Goal: Task Accomplishment & Management: Use online tool/utility

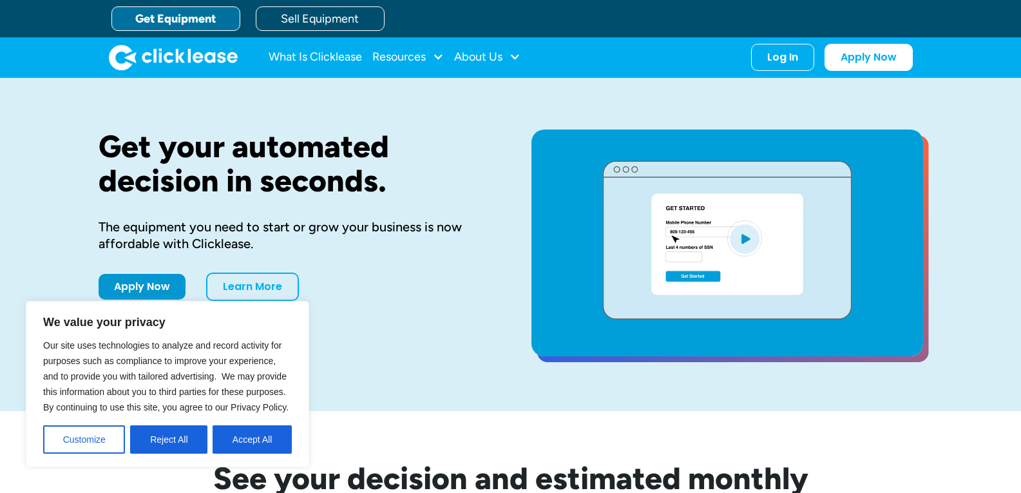
click at [258, 440] on button "Accept All" at bounding box center [251, 439] width 79 height 28
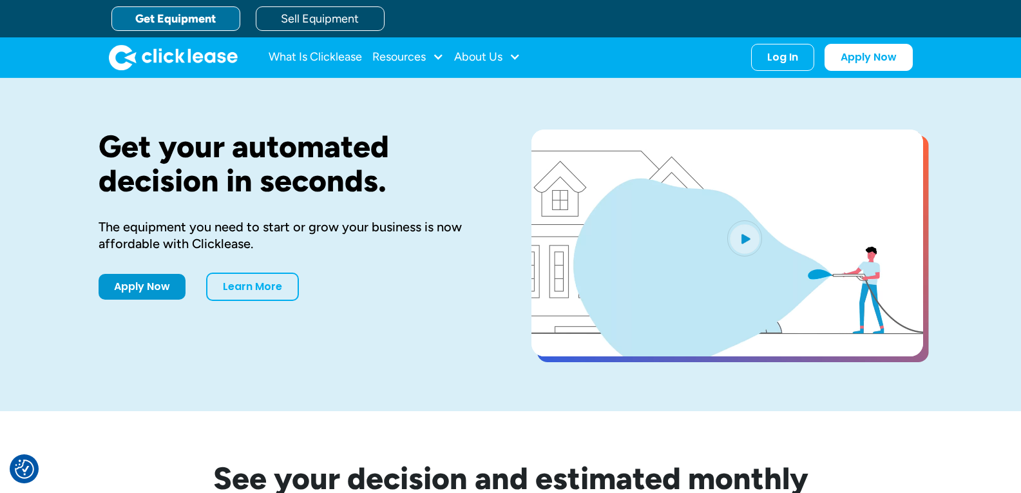
click at [212, 22] on link "Get Equipment" at bounding box center [175, 18] width 129 height 24
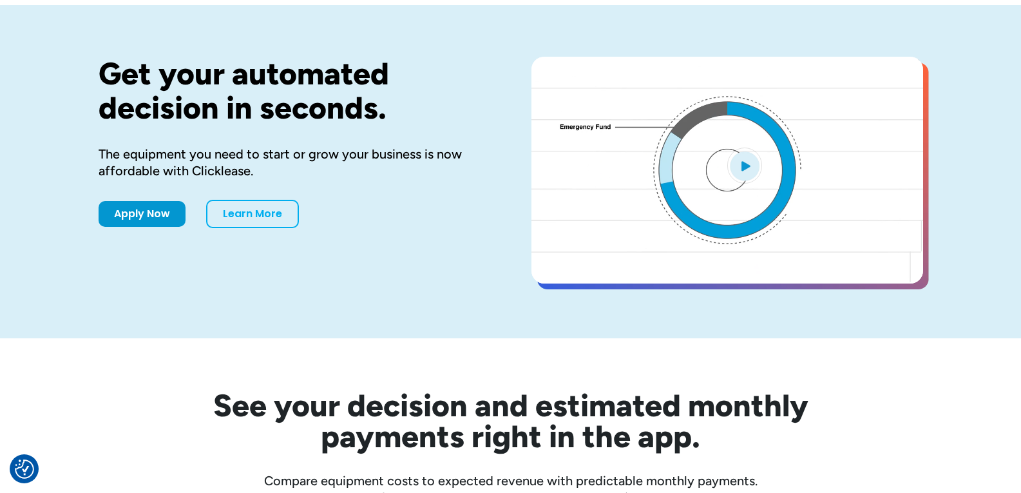
scroll to position [193, 0]
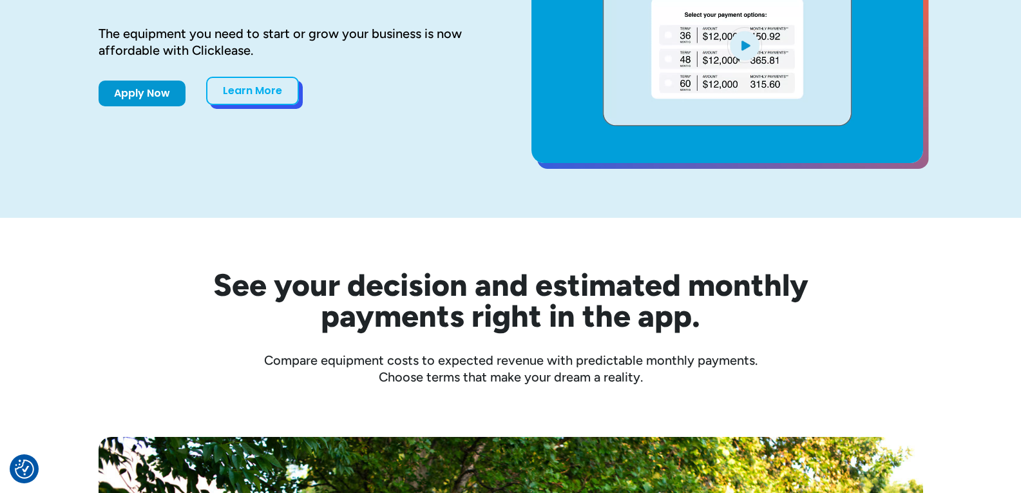
click at [253, 95] on link "Learn More" at bounding box center [252, 91] width 93 height 28
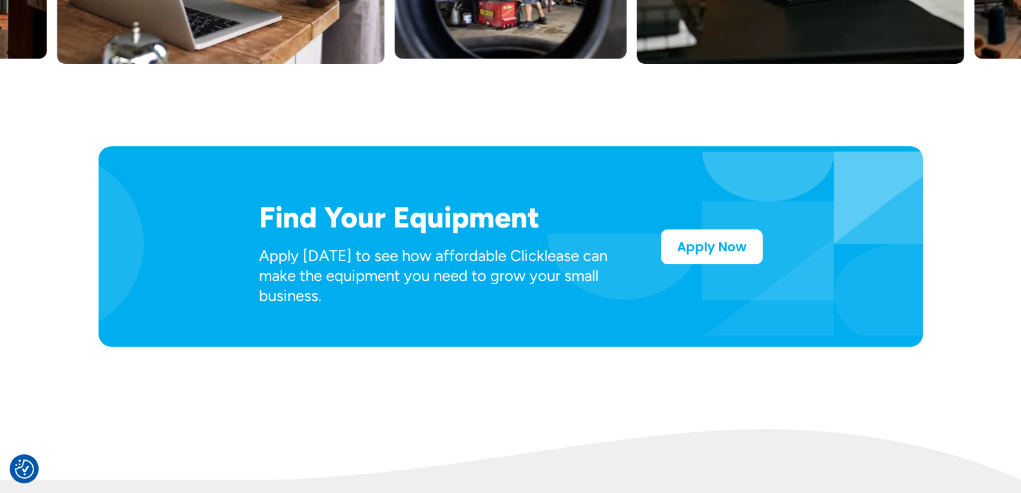
scroll to position [644, 0]
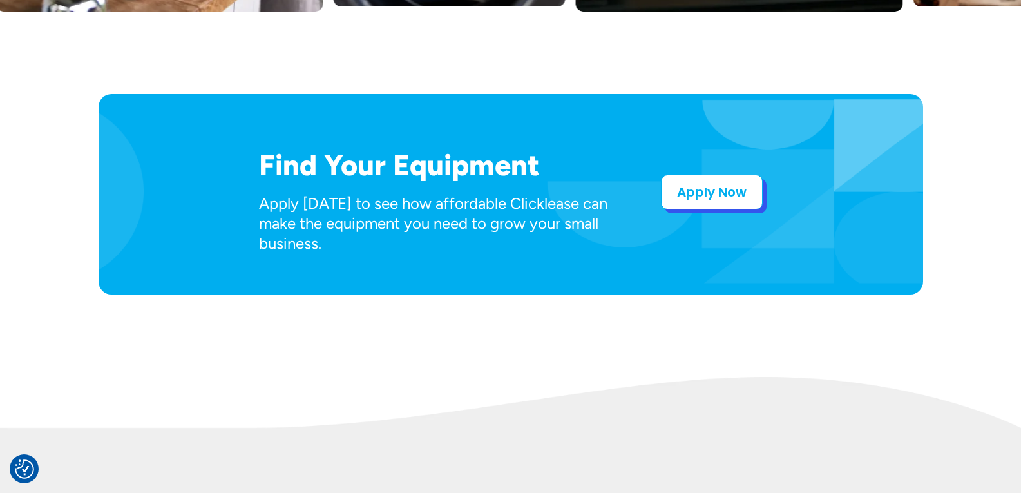
click at [715, 191] on link "Apply Now" at bounding box center [712, 192] width 102 height 35
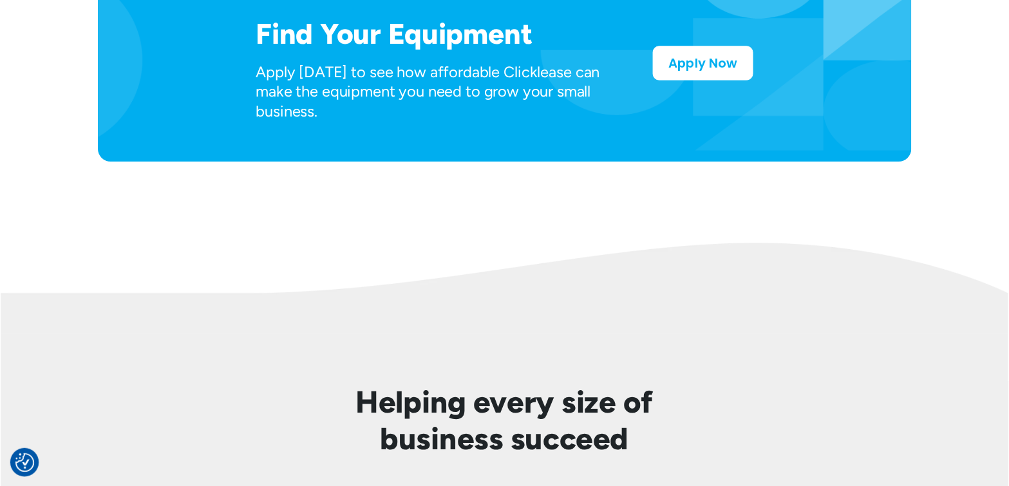
scroll to position [1030, 0]
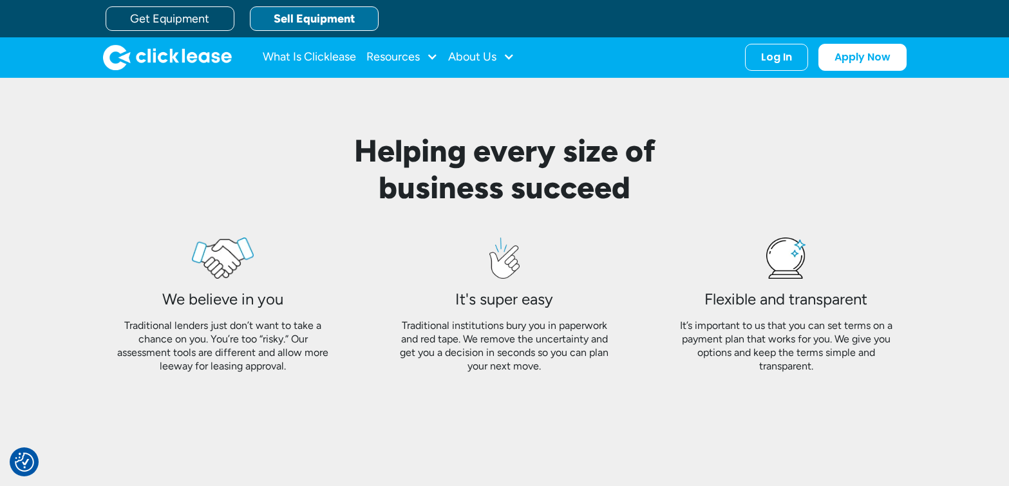
click at [285, 17] on link "Sell Equipment" at bounding box center [314, 18] width 129 height 24
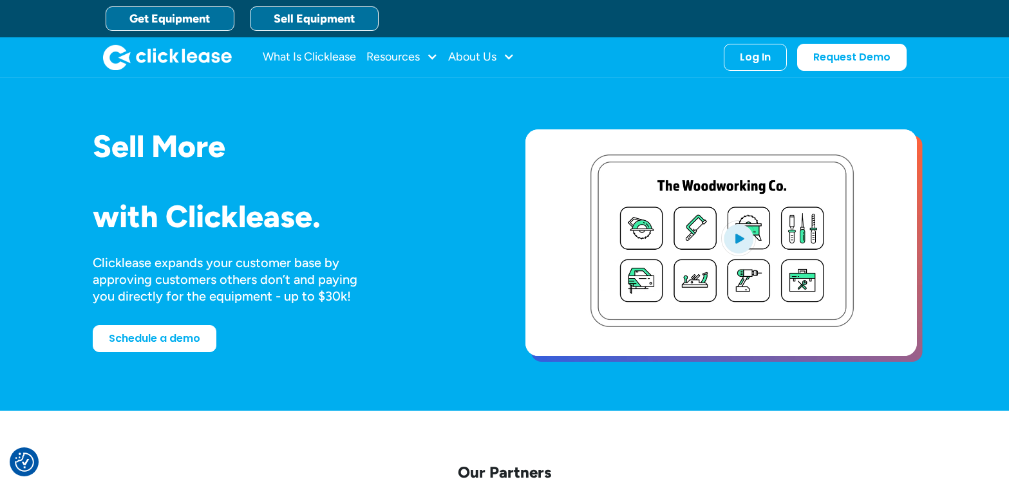
click at [171, 14] on link "Get Equipment" at bounding box center [170, 18] width 129 height 24
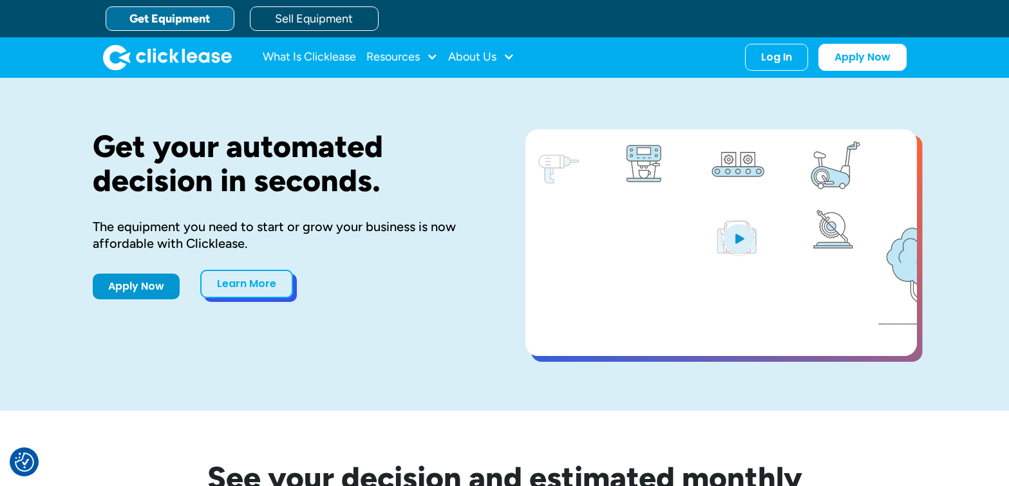
click at [245, 290] on link "Learn More" at bounding box center [246, 284] width 93 height 28
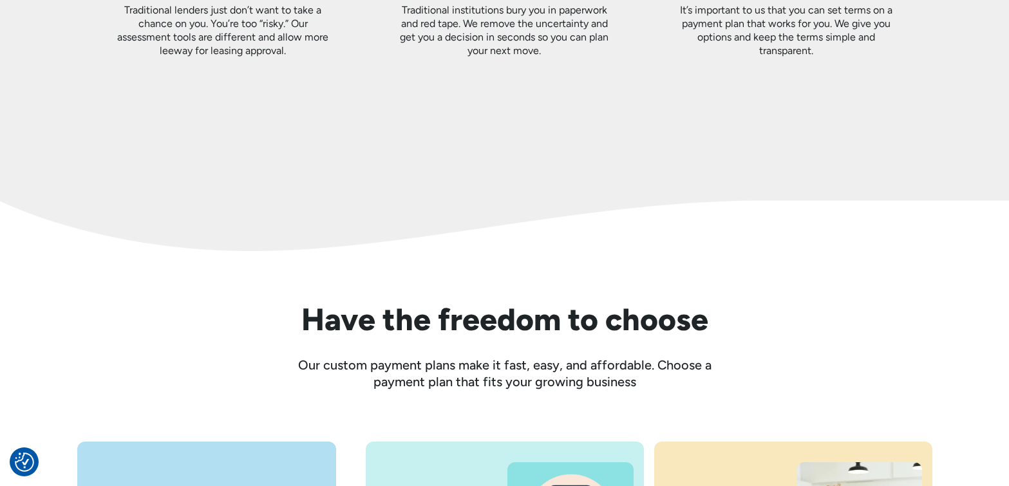
scroll to position [1545, 0]
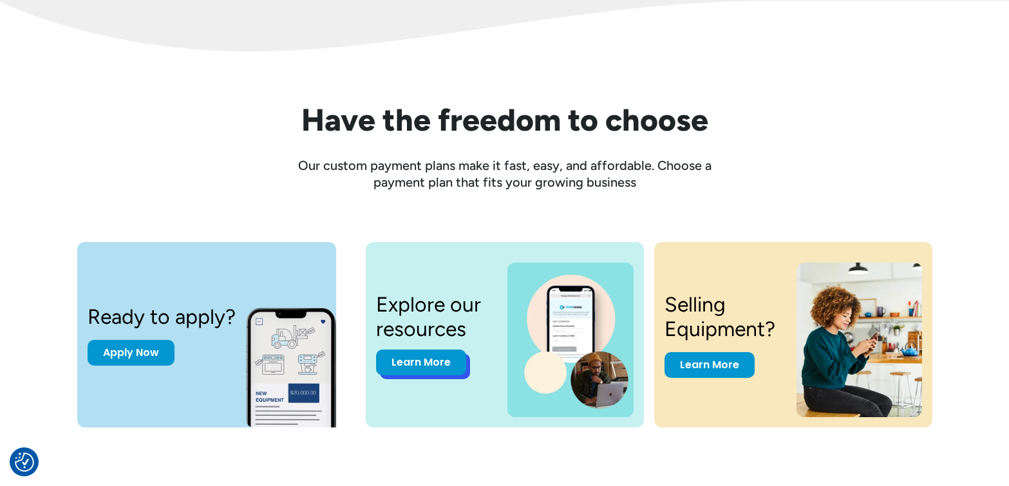
click at [406, 365] on link "Learn More" at bounding box center [421, 363] width 90 height 26
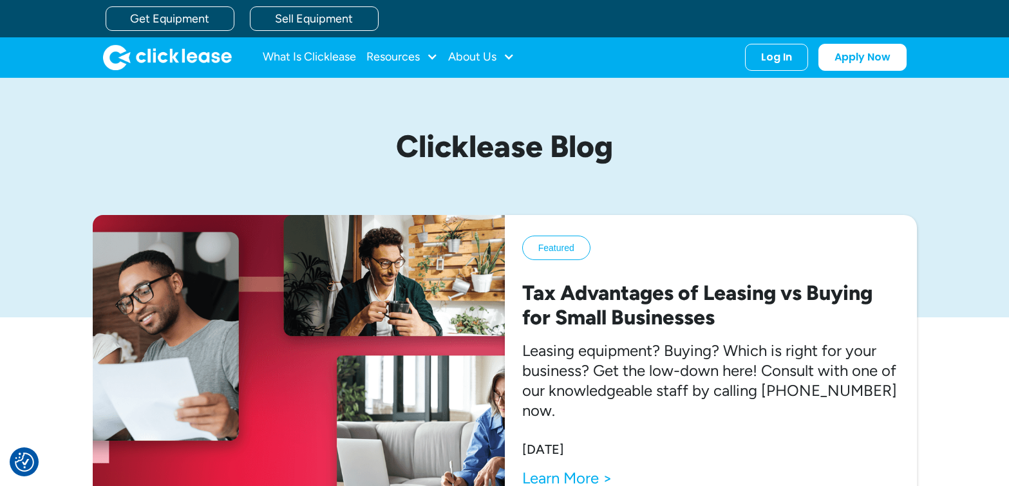
click at [168, 60] on img "home" at bounding box center [167, 57] width 129 height 26
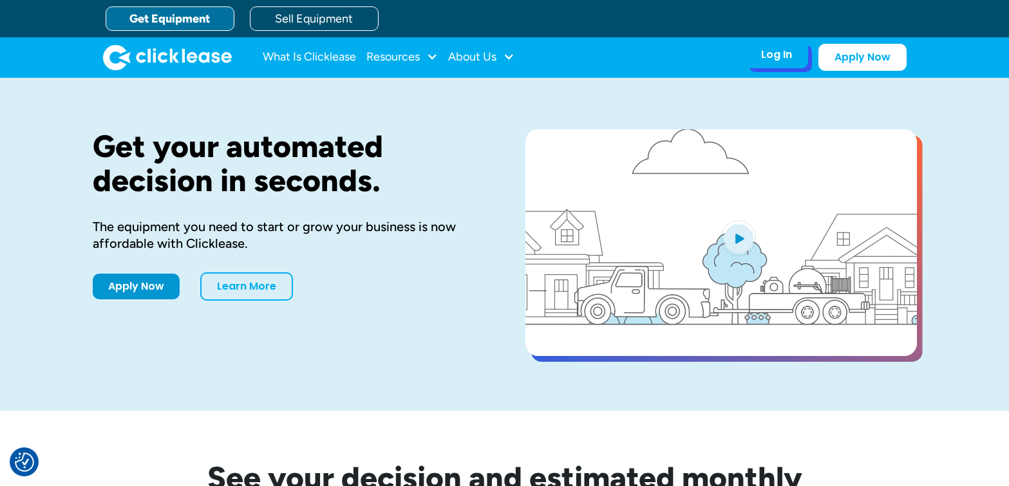
click at [796, 56] on div "Log In Account login I use Clicklease to get my equipment Partner Portal I offe…" at bounding box center [776, 54] width 63 height 27
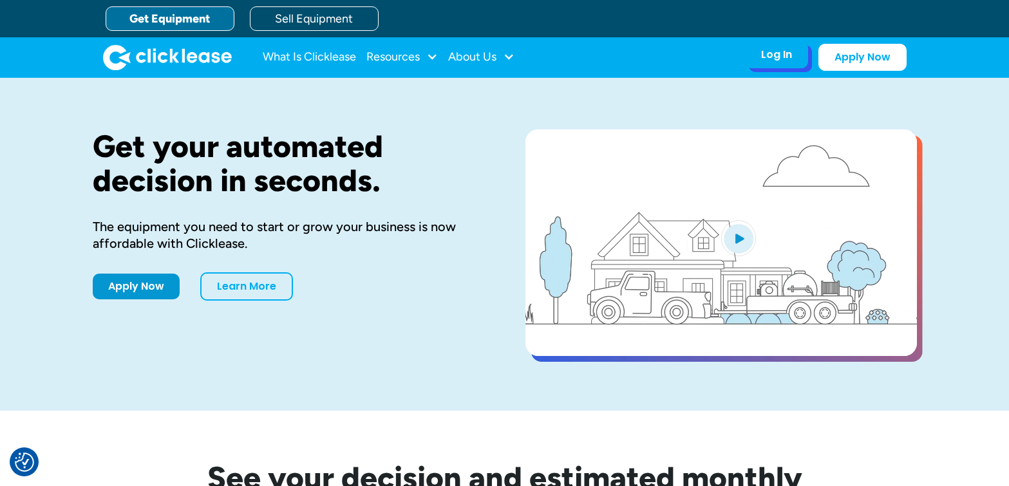
click at [773, 59] on div "Log In" at bounding box center [776, 54] width 31 height 13
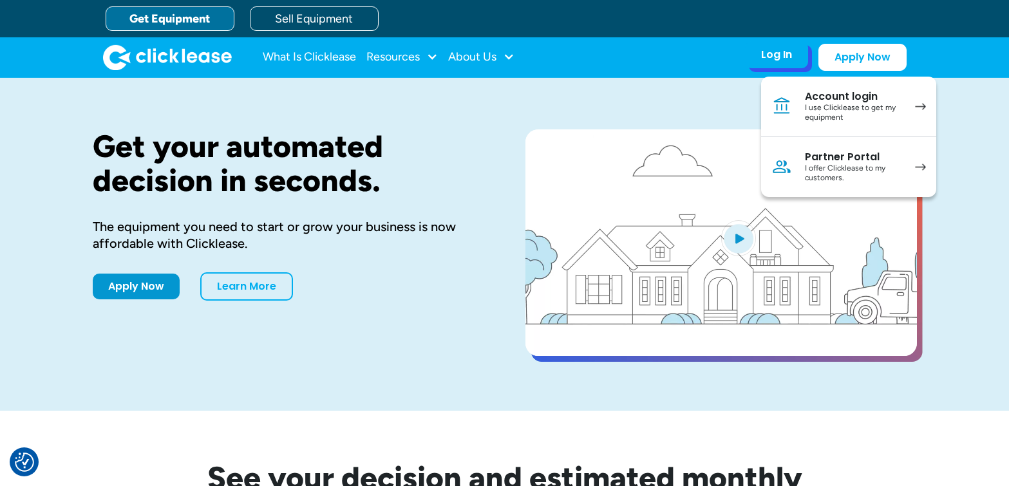
click at [859, 104] on div "I use Clicklease to get my equipment" at bounding box center [853, 113] width 97 height 20
